Goal: Task Accomplishment & Management: Manage account settings

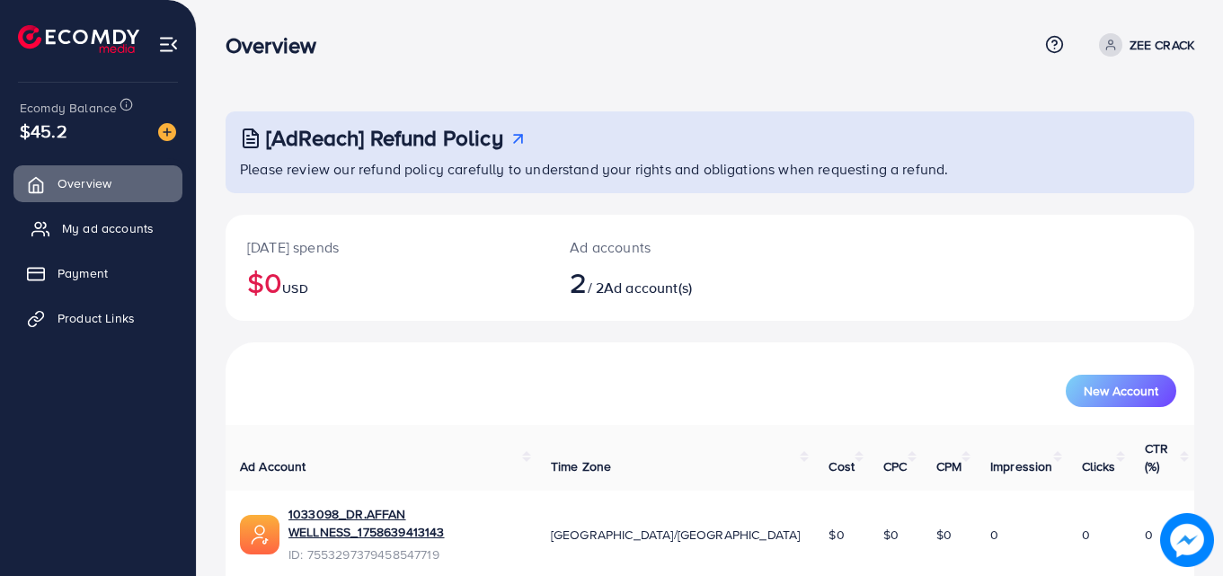
scroll to position [113, 0]
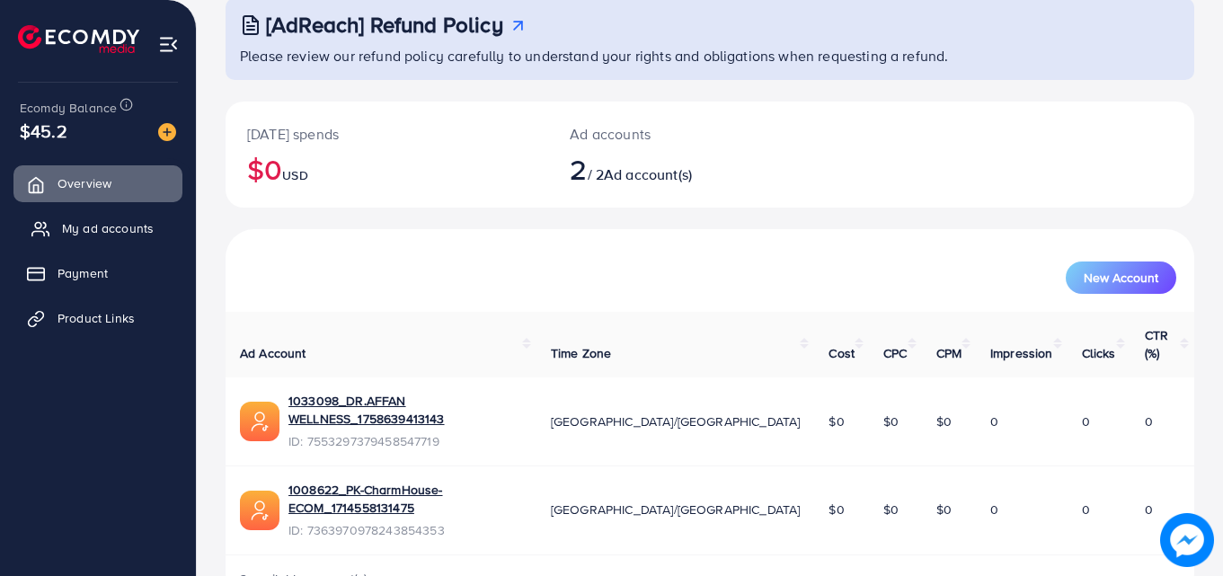
click at [74, 218] on link "My ad accounts" at bounding box center [97, 228] width 169 height 36
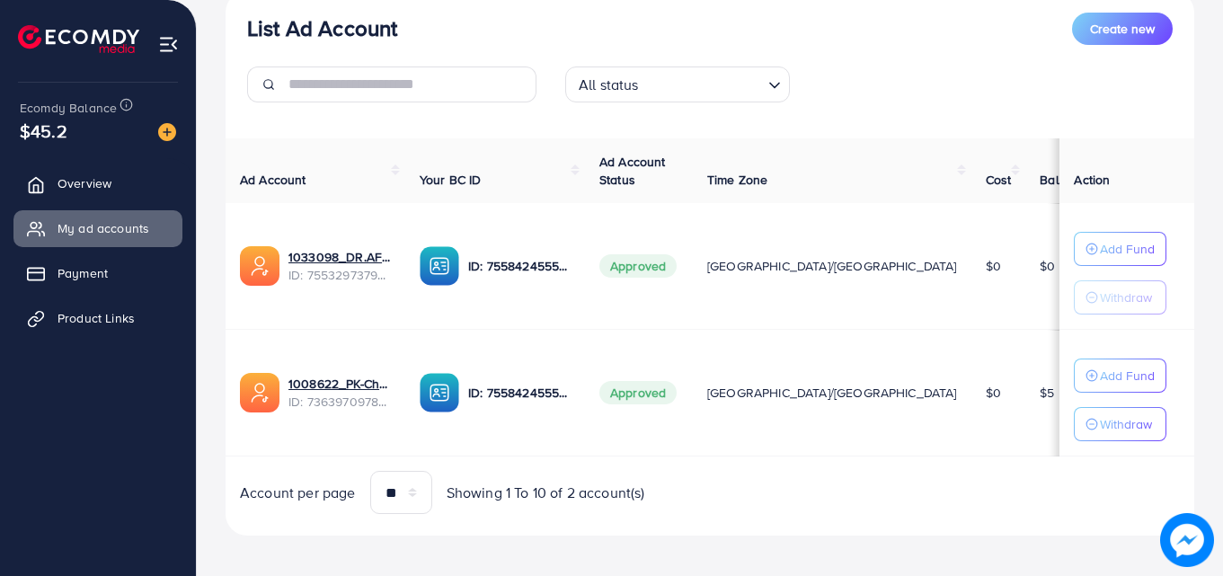
scroll to position [235, 0]
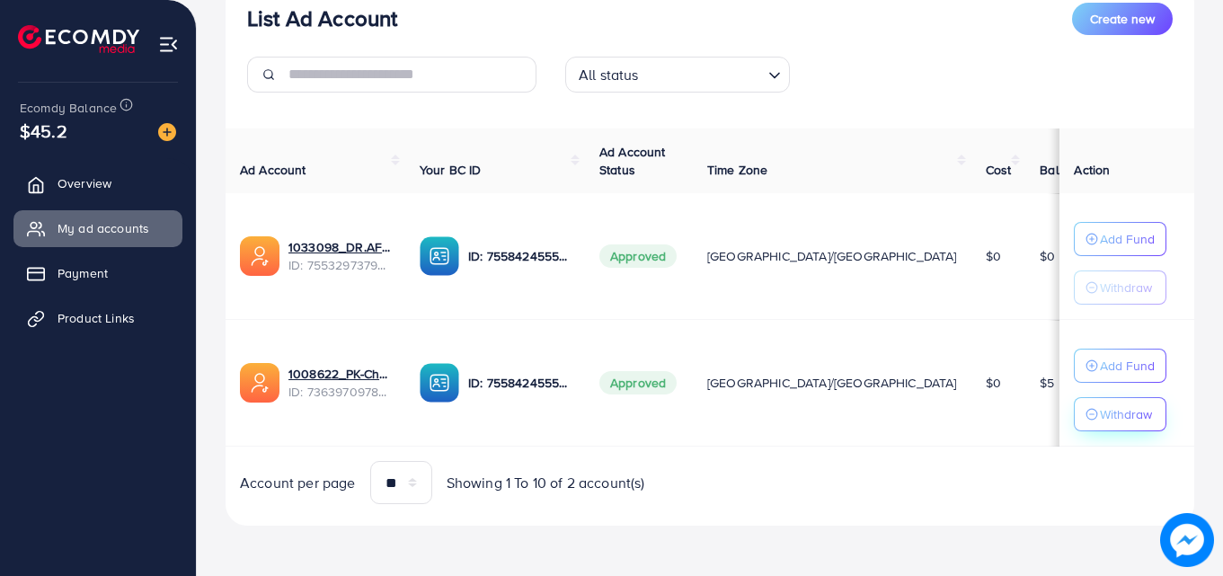
click at [1100, 414] on p "Withdraw" at bounding box center [1126, 415] width 52 height 22
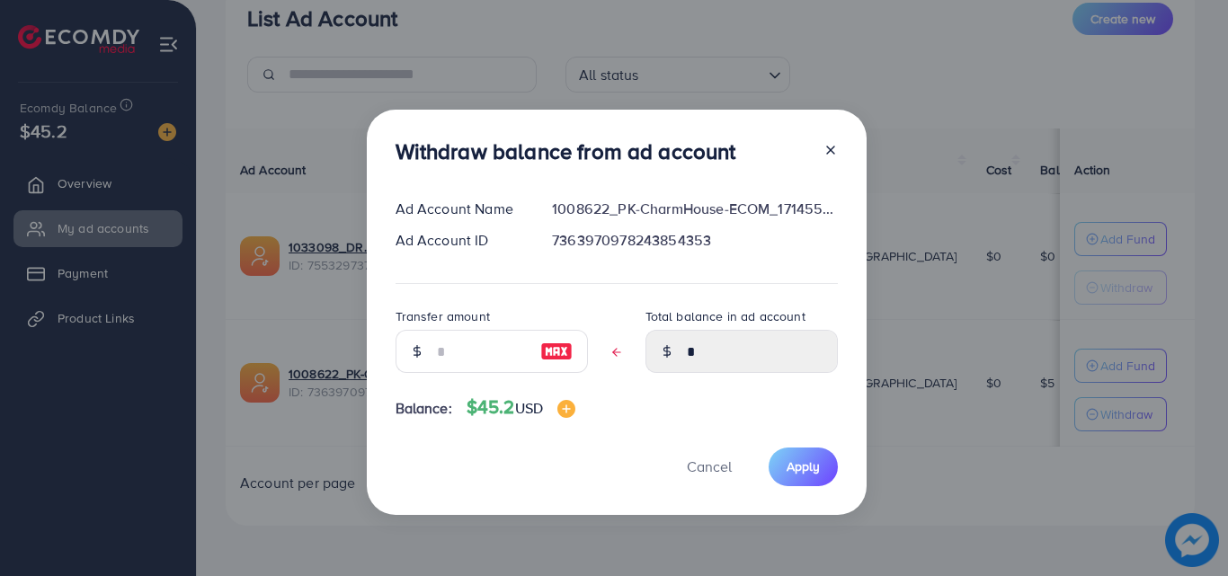
click at [554, 351] on img at bounding box center [556, 352] width 32 height 22
type input "*"
type input "****"
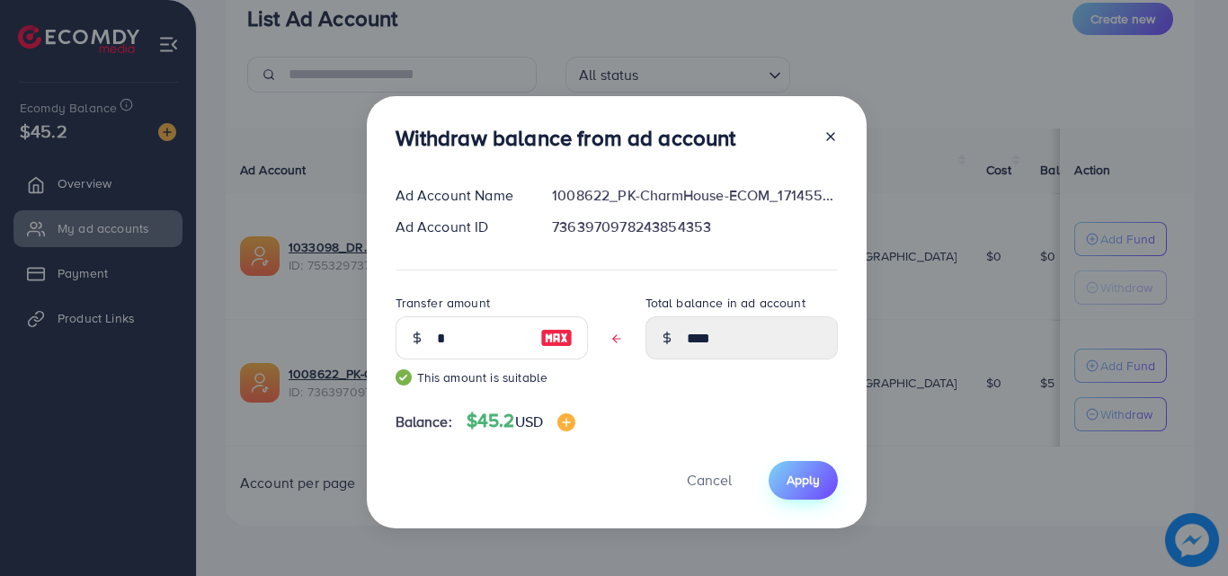
click at [817, 487] on button "Apply" at bounding box center [803, 480] width 69 height 39
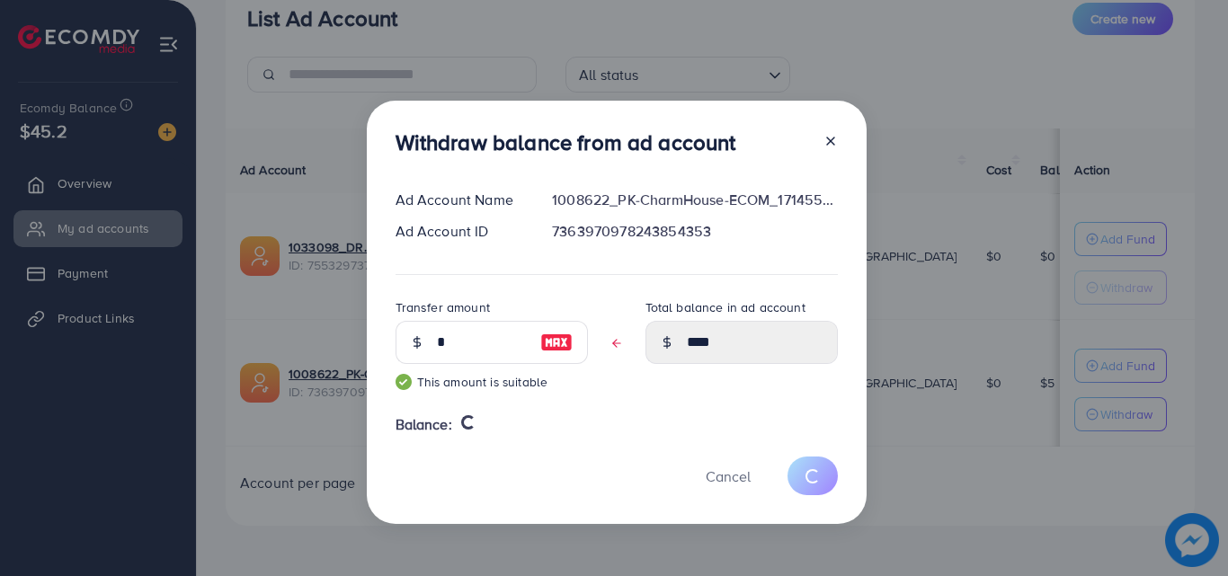
type input "*"
